Goal: Learn about a topic

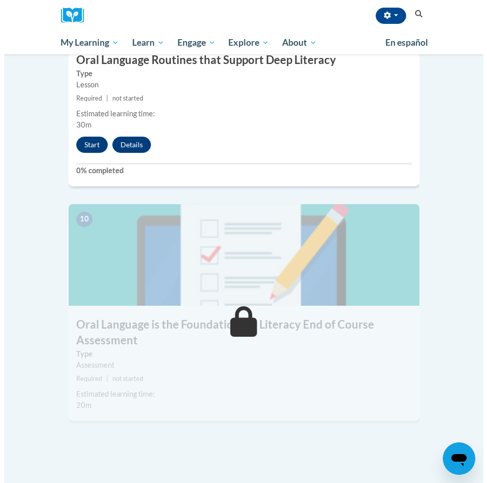
scroll to position [2336, 0]
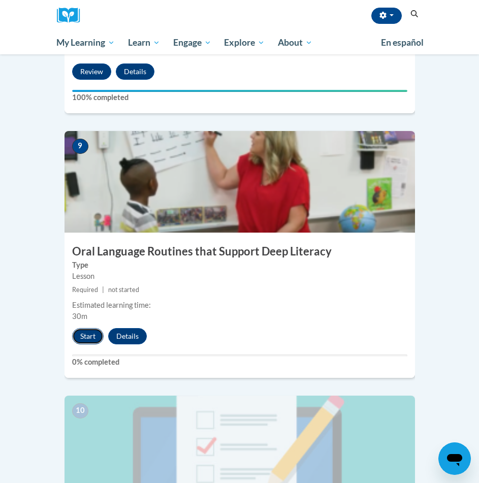
click at [95, 328] on button "Start" at bounding box center [87, 336] width 31 height 16
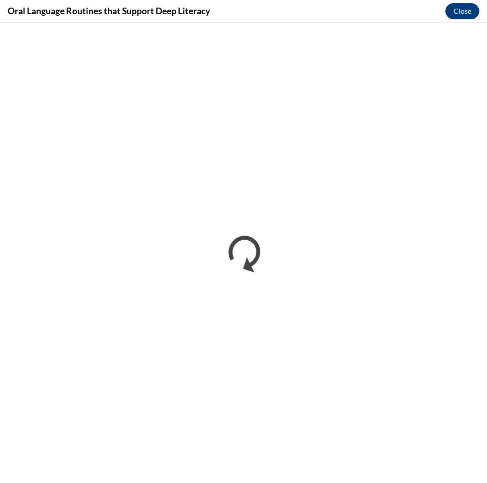
scroll to position [0, 0]
